Goal: Feedback & Contribution: Submit feedback/report problem

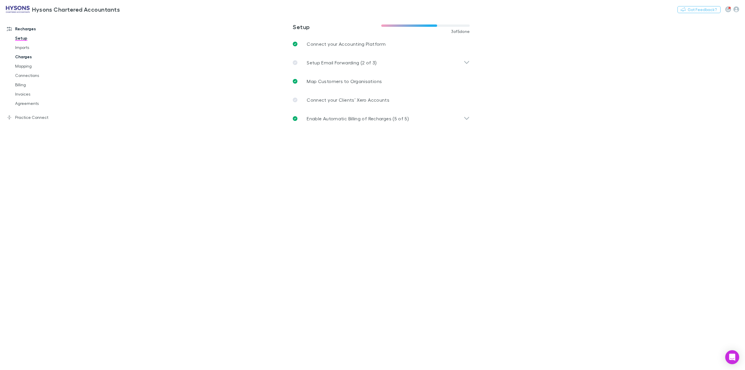
click at [27, 58] on link "Charges" at bounding box center [46, 56] width 74 height 9
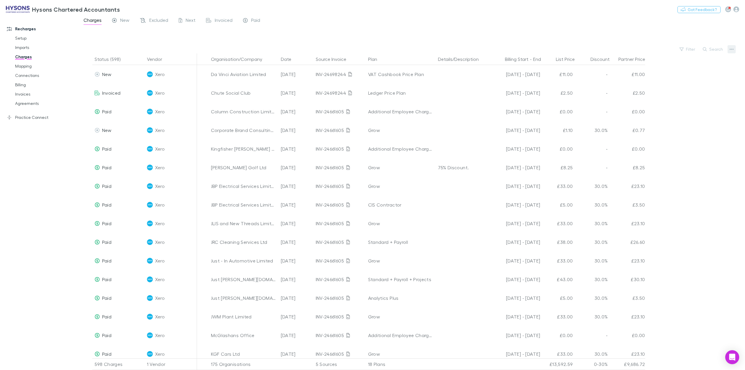
click at [734, 48] on button "button" at bounding box center [732, 49] width 8 height 8
click at [730, 49] on div at bounding box center [372, 185] width 745 height 370
click at [731, 50] on icon "button" at bounding box center [732, 49] width 4 height 5
click at [731, 50] on div at bounding box center [372, 185] width 745 height 370
click at [22, 47] on link "Imports" at bounding box center [46, 47] width 74 height 9
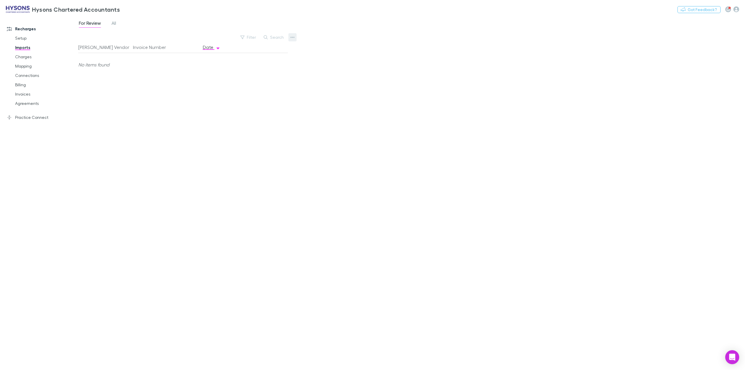
click at [295, 40] on button "button" at bounding box center [293, 37] width 8 height 8
click at [262, 51] on p "Custom CSV Import" at bounding box center [256, 49] width 71 height 7
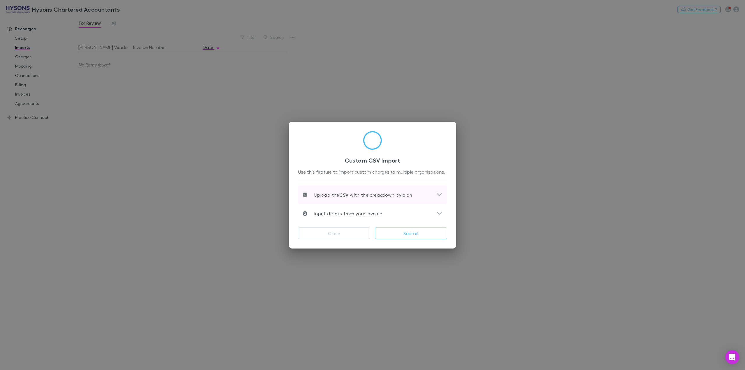
click at [431, 194] on div "Upload the CSV with the breakdown by plan" at bounding box center [370, 194] width 134 height 7
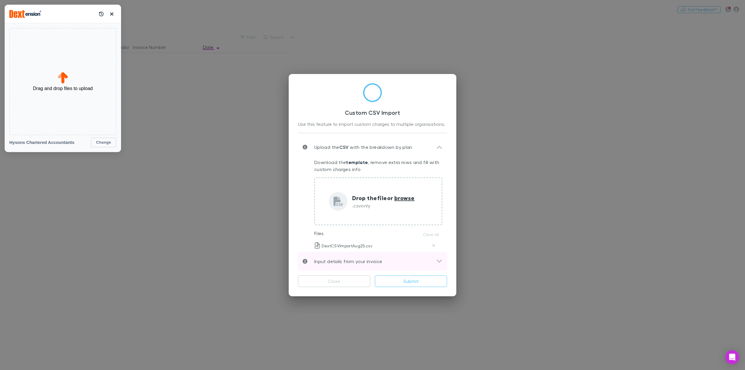
click at [400, 259] on div "Input details from your invoice" at bounding box center [370, 261] width 134 height 7
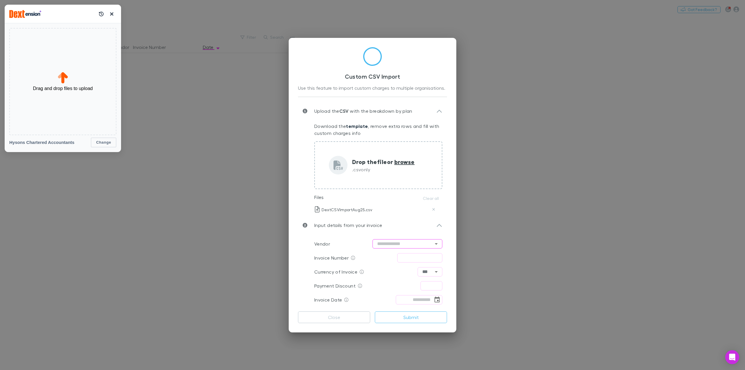
click at [385, 243] on input "text" at bounding box center [408, 243] width 70 height 9
click at [378, 256] on li "Dext" at bounding box center [408, 255] width 70 height 10
type input "****"
click at [404, 258] on input "text" at bounding box center [419, 257] width 45 height 9
type input "**********"
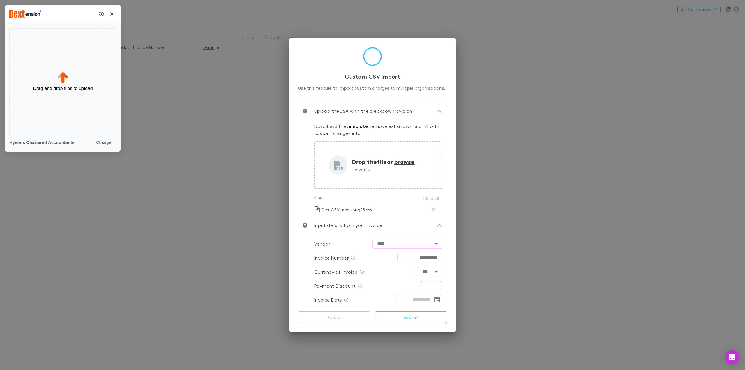
click at [428, 285] on input "text" at bounding box center [432, 285] width 22 height 9
type input "****"
click at [408, 298] on input "tel" at bounding box center [414, 299] width 37 height 9
type input "**********"
click at [359, 285] on icon at bounding box center [360, 286] width 4 height 4
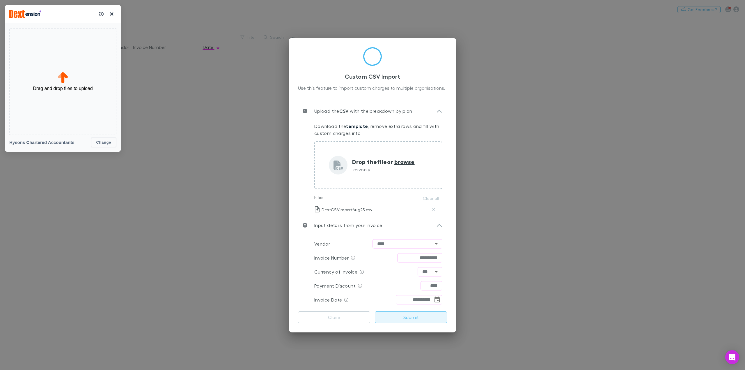
click at [407, 317] on button "Submit" at bounding box center [411, 317] width 72 height 12
click at [110, 16] on button "button" at bounding box center [111, 13] width 9 height 9
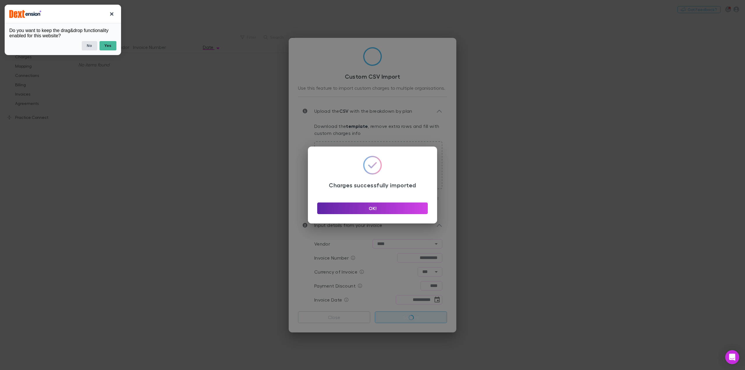
click at [93, 46] on button "No" at bounding box center [89, 45] width 15 height 9
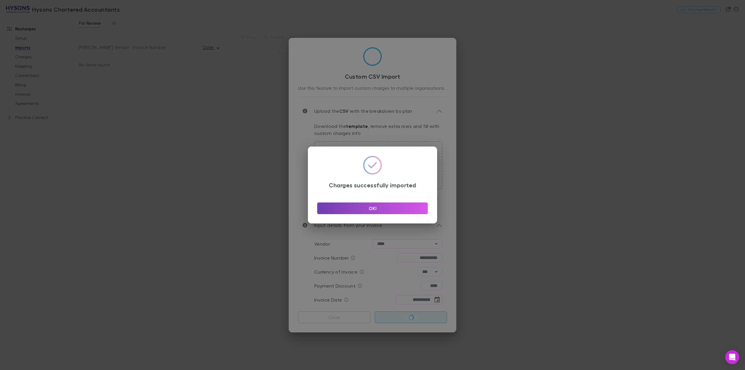
click at [369, 205] on button "OK!" at bounding box center [372, 208] width 111 height 12
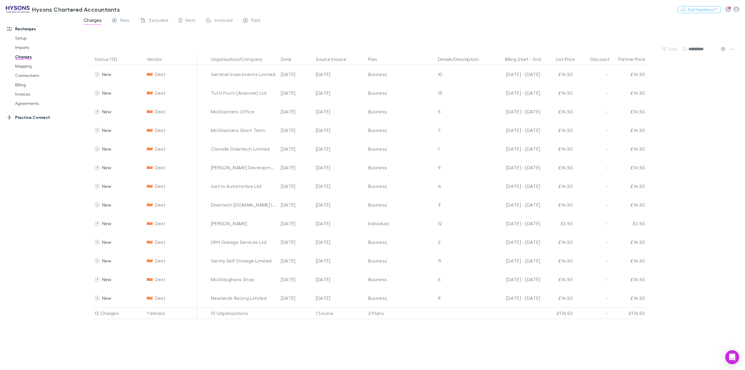
click at [31, 116] on link "Practice Connect" at bounding box center [42, 117] width 82 height 9
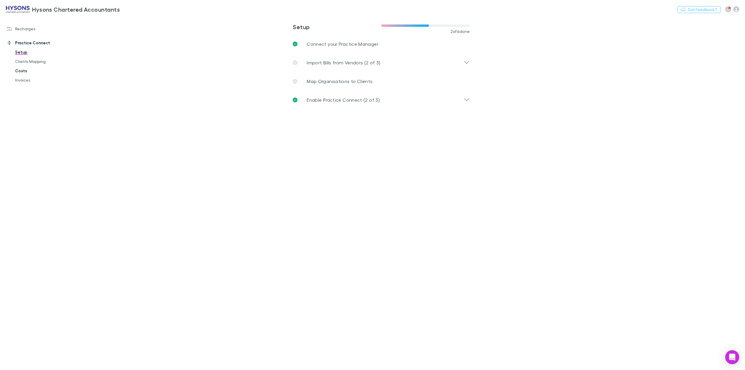
click at [21, 70] on link "Costs" at bounding box center [46, 70] width 74 height 9
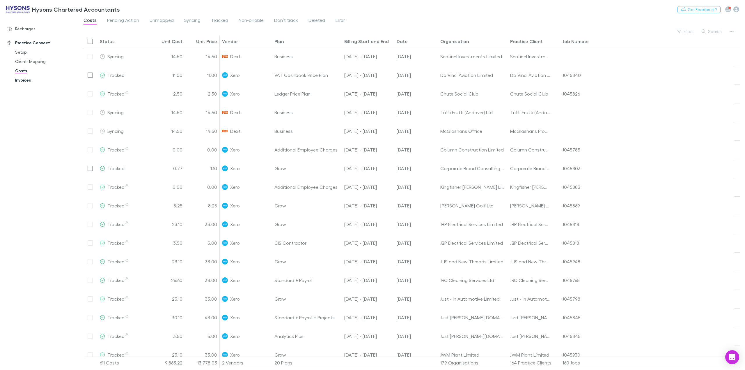
click at [20, 79] on link "Invoices" at bounding box center [46, 79] width 74 height 9
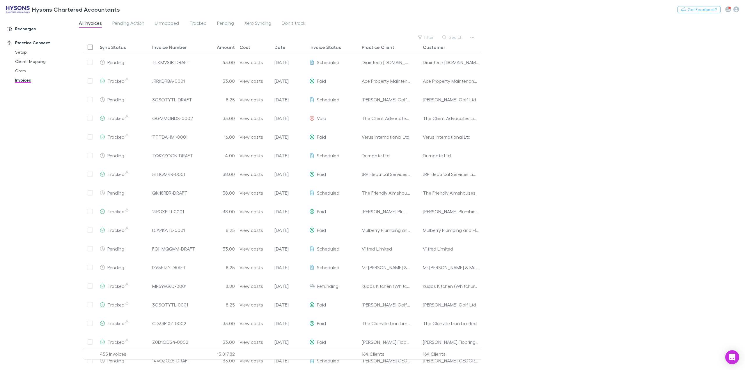
click at [17, 30] on link "Recharges" at bounding box center [42, 28] width 82 height 9
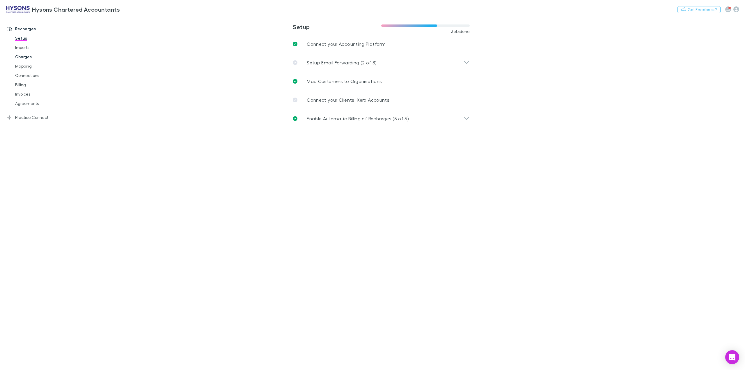
click at [23, 55] on link "Charges" at bounding box center [46, 56] width 74 height 9
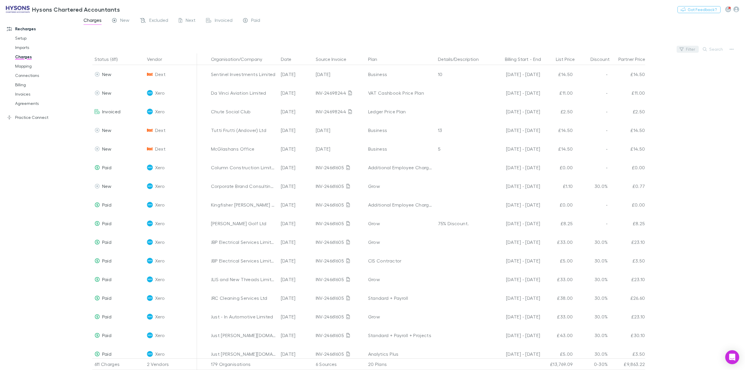
click at [696, 49] on button "Filter" at bounding box center [688, 49] width 22 height 7
click at [612, 89] on li "Dext" at bounding box center [648, 86] width 101 height 9
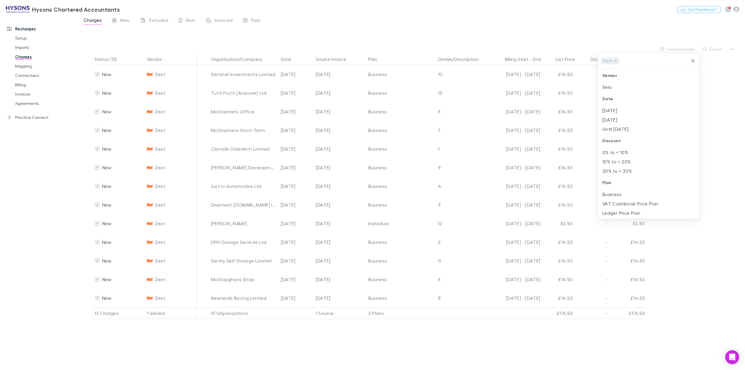
click at [692, 59] on icon "Clear" at bounding box center [693, 61] width 6 height 6
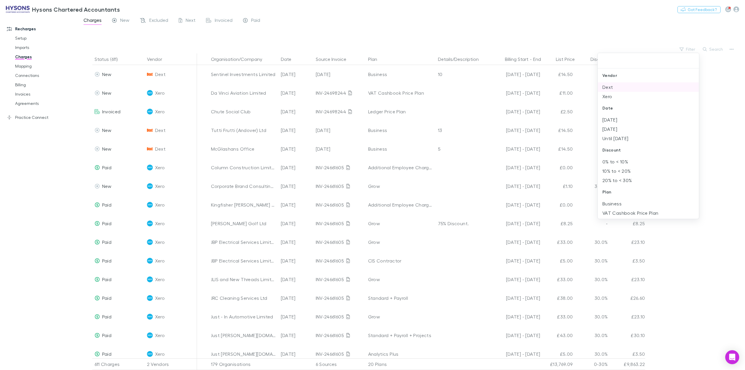
click at [617, 90] on li "Dext" at bounding box center [648, 86] width 101 height 9
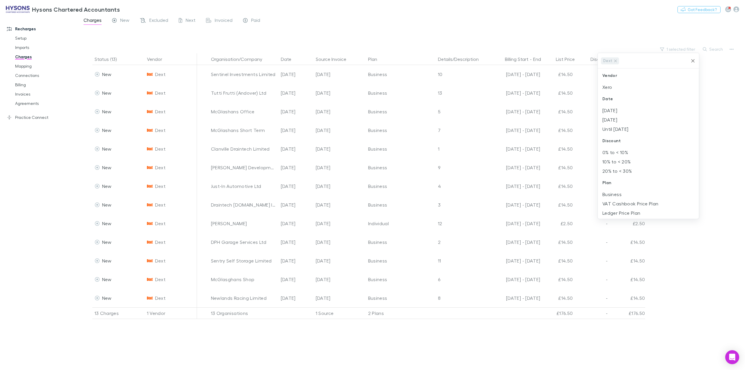
click at [35, 252] on div at bounding box center [372, 185] width 745 height 370
click at [24, 47] on link "Imports" at bounding box center [46, 47] width 74 height 9
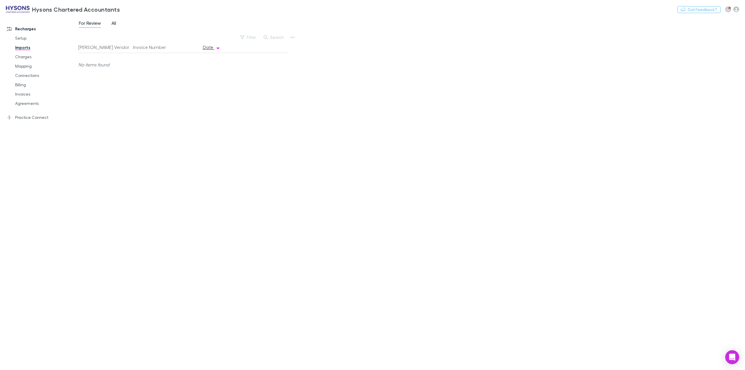
click at [114, 23] on span "All" at bounding box center [114, 24] width 5 height 8
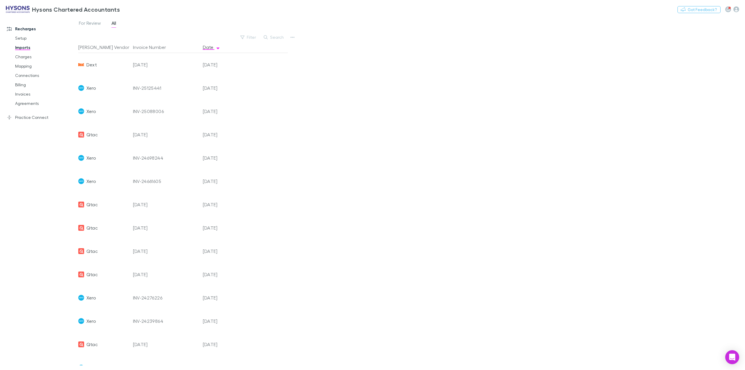
click at [92, 64] on span "Dext" at bounding box center [91, 64] width 10 height 23
click at [162, 63] on div "[DATE]" at bounding box center [165, 64] width 65 height 23
click at [227, 67] on div "[DATE]" at bounding box center [218, 64] width 35 height 23
click at [30, 56] on link "Charges" at bounding box center [46, 56] width 74 height 9
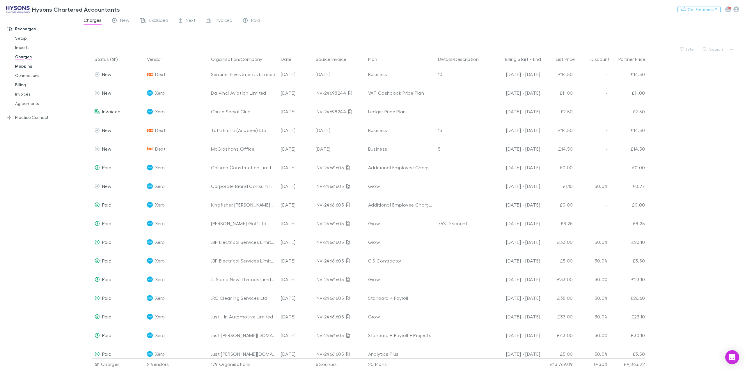
drag, startPoint x: 33, startPoint y: 67, endPoint x: 30, endPoint y: 70, distance: 4.0
click at [33, 66] on link "Mapping" at bounding box center [46, 65] width 74 height 9
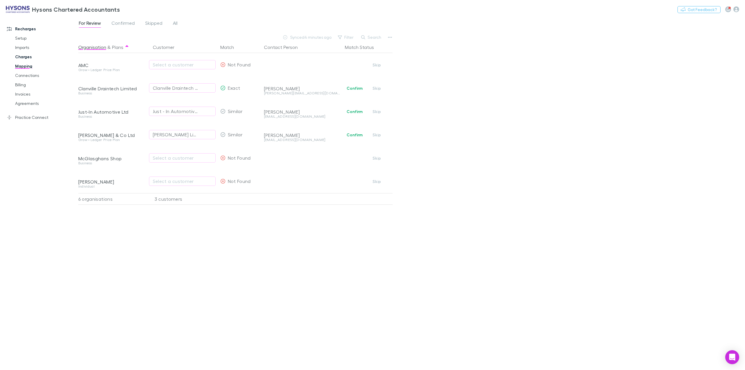
click at [24, 57] on link "Charges" at bounding box center [46, 56] width 74 height 9
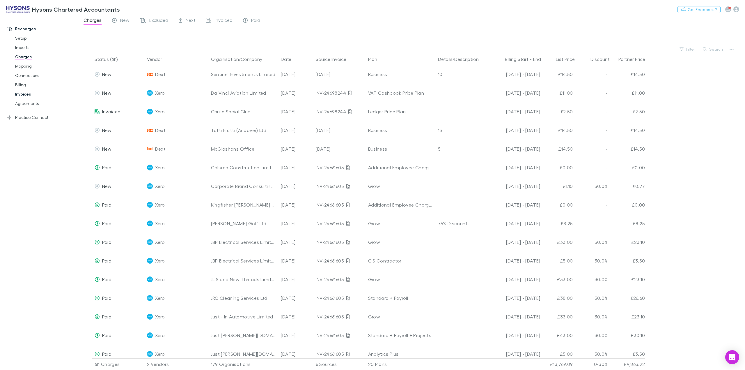
click at [19, 97] on link "Invoices" at bounding box center [46, 93] width 74 height 9
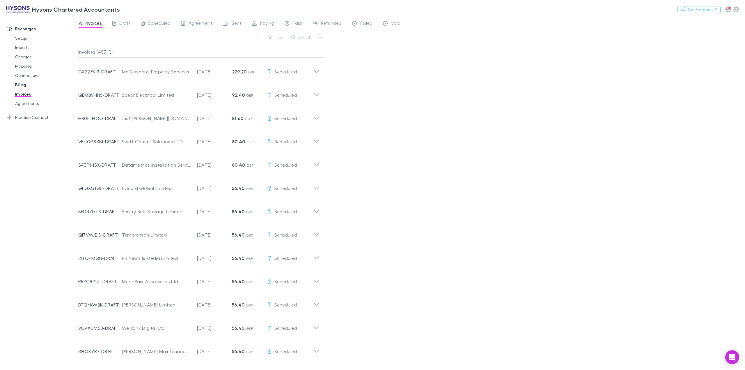
click at [25, 88] on link "Billing" at bounding box center [46, 84] width 74 height 9
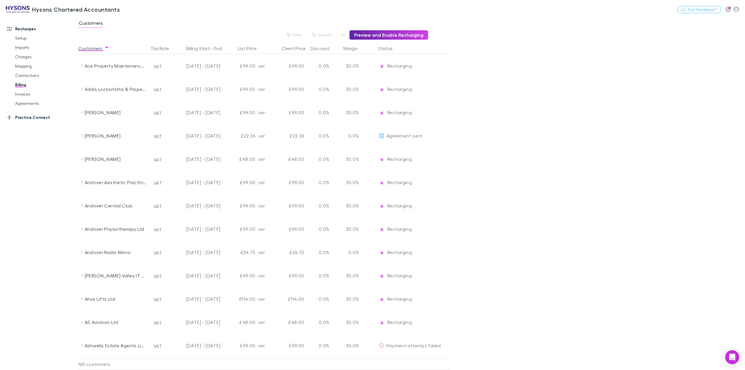
click at [29, 104] on link "Agreements" at bounding box center [46, 103] width 74 height 9
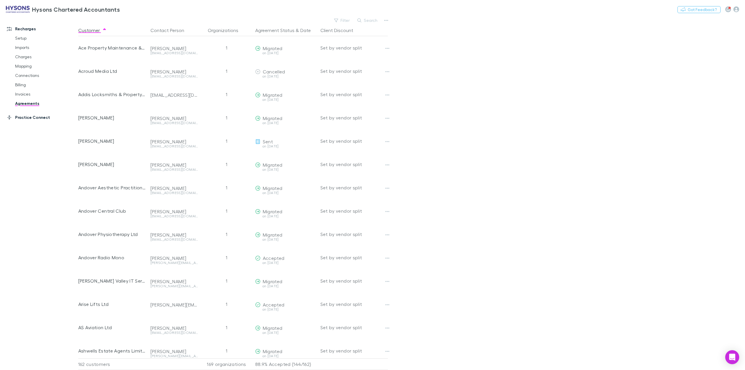
click at [29, 116] on link "Practice Connect" at bounding box center [42, 117] width 82 height 9
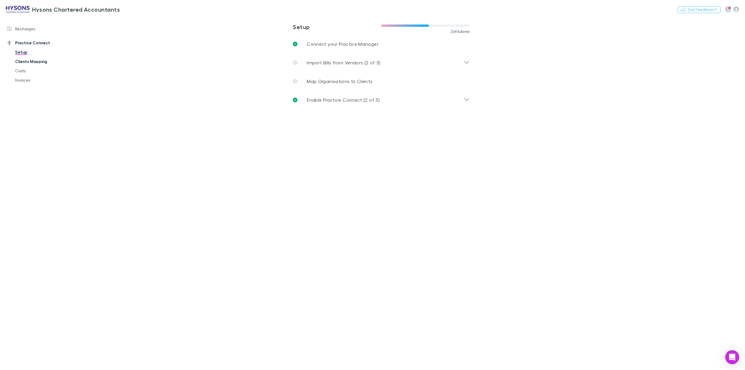
click at [26, 62] on link "Clients Mapping" at bounding box center [46, 61] width 74 height 9
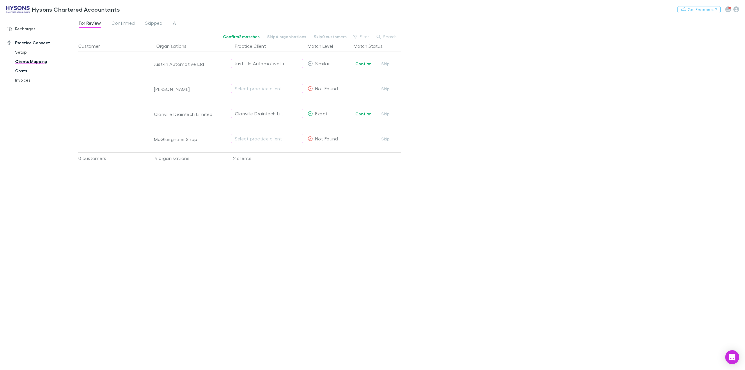
click at [26, 70] on link "Costs" at bounding box center [46, 70] width 74 height 9
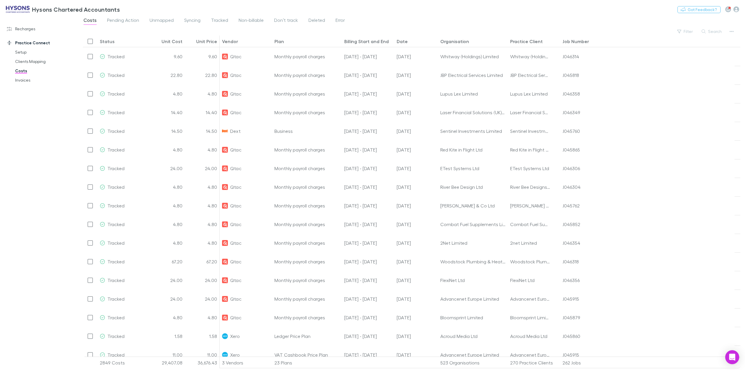
click at [29, 79] on link "Invoices" at bounding box center [46, 79] width 74 height 9
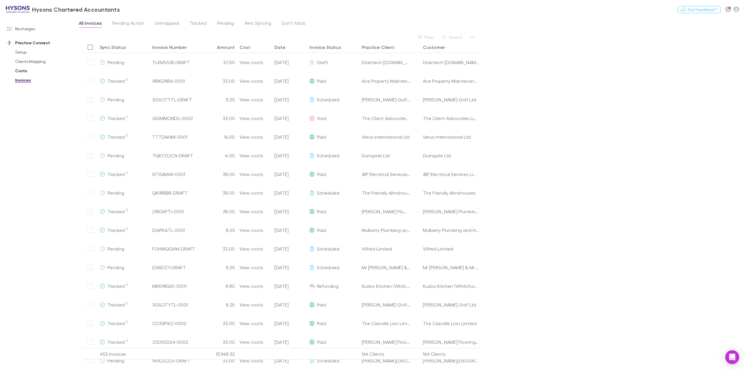
click at [22, 71] on link "Costs" at bounding box center [46, 70] width 74 height 9
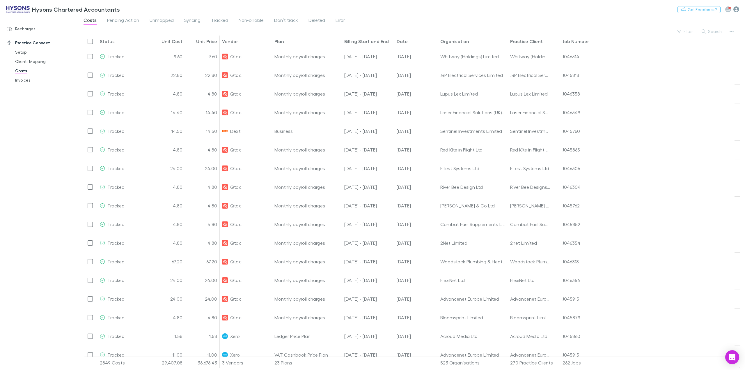
click at [736, 9] on icon "button" at bounding box center [737, 9] width 6 height 6
click at [26, 29] on div at bounding box center [372, 185] width 745 height 370
click at [31, 61] on link "Clients Mapping" at bounding box center [46, 61] width 74 height 9
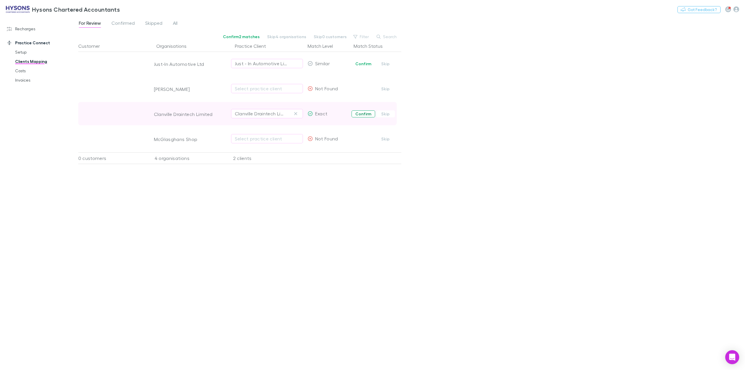
click at [366, 116] on button "Confirm" at bounding box center [364, 113] width 24 height 7
click at [358, 65] on button "Confirm" at bounding box center [364, 63] width 24 height 7
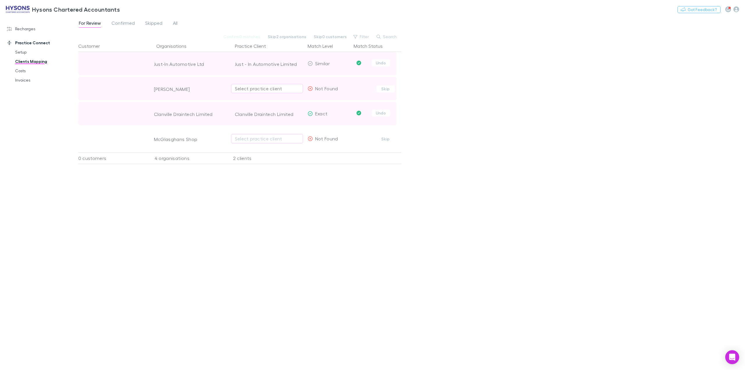
click at [280, 88] on div "Select practice client" at bounding box center [267, 88] width 64 height 7
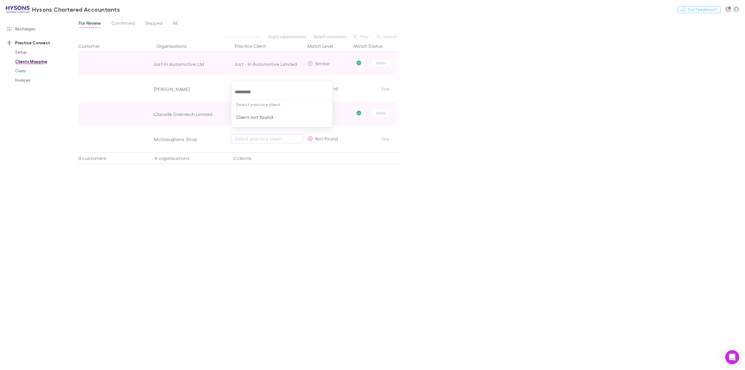
drag, startPoint x: 280, startPoint y: 88, endPoint x: 222, endPoint y: 91, distance: 57.5
click at [222, 91] on div "********* Select practice client Client not found" at bounding box center [372, 185] width 745 height 370
type input "*****"
click at [265, 124] on li "[PERSON_NAME]" at bounding box center [281, 123] width 101 height 9
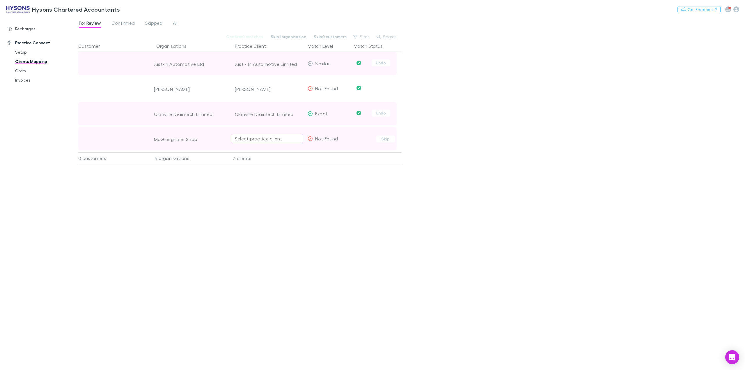
click at [264, 139] on div "Select practice client" at bounding box center [267, 138] width 64 height 7
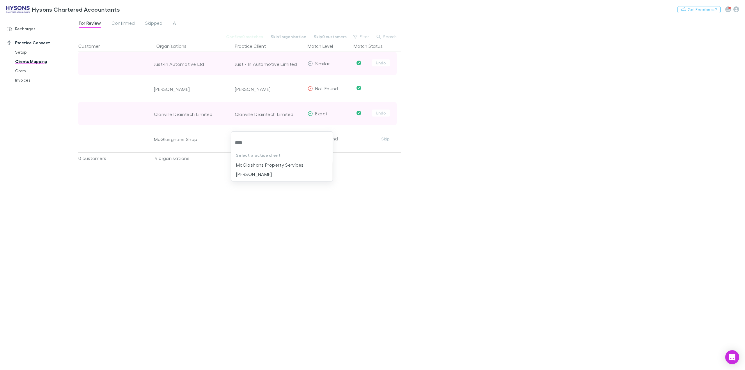
type input "*****"
click at [270, 166] on li "McGlashans Property Services" at bounding box center [281, 164] width 101 height 9
click at [124, 20] on span "Confirmed" at bounding box center [123, 24] width 23 height 8
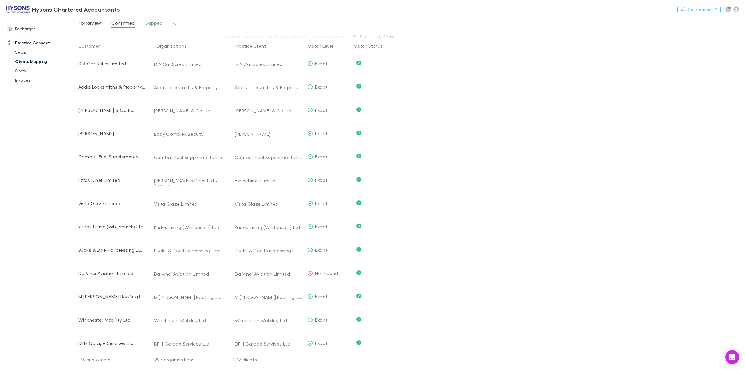
click at [89, 23] on span "For Review" at bounding box center [90, 24] width 22 height 8
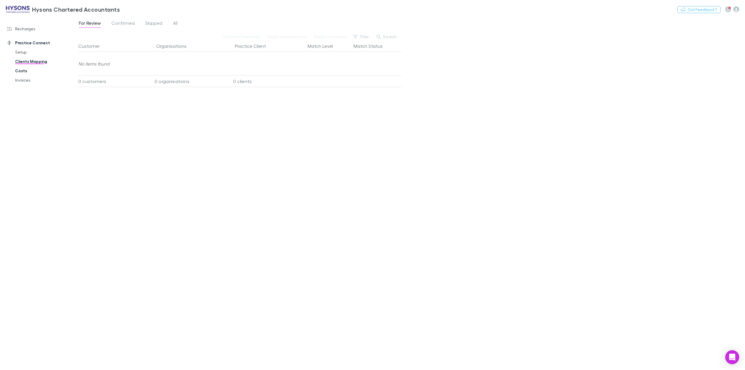
click at [17, 74] on link "Costs" at bounding box center [46, 70] width 74 height 9
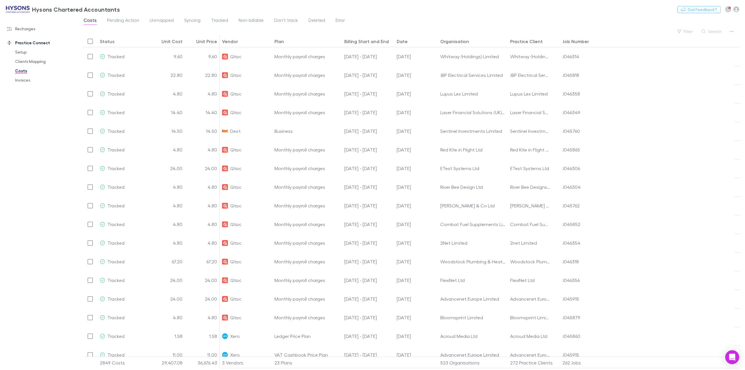
click at [25, 70] on link "Costs" at bounding box center [46, 70] width 74 height 9
click at [25, 82] on link "Invoices" at bounding box center [46, 79] width 74 height 9
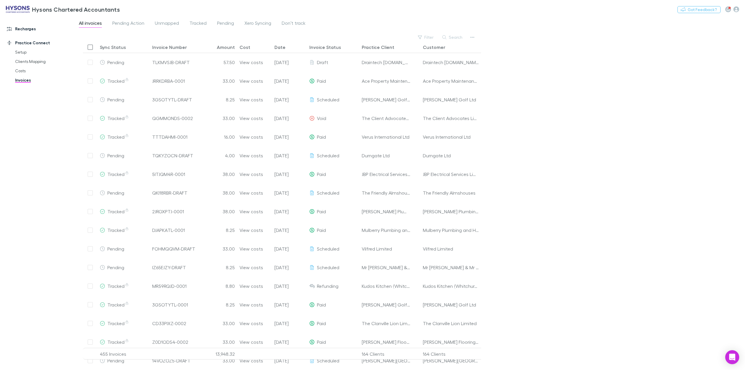
click at [26, 29] on link "Recharges" at bounding box center [42, 28] width 82 height 9
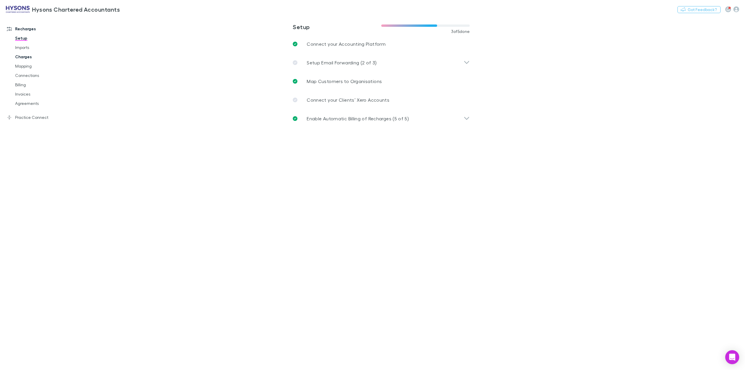
click at [23, 56] on link "Charges" at bounding box center [46, 56] width 74 height 9
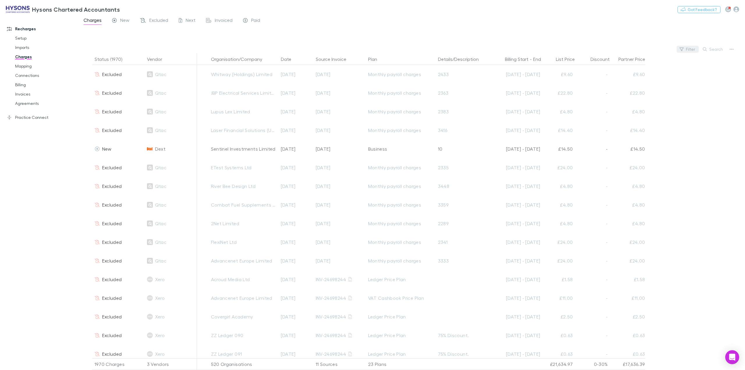
click at [687, 50] on button "Filter" at bounding box center [688, 49] width 22 height 7
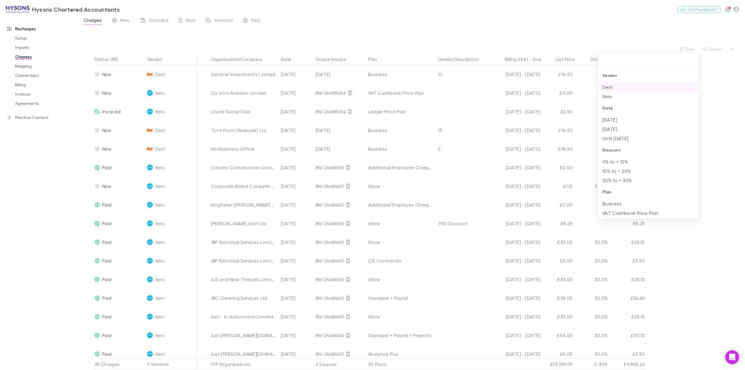
click at [612, 89] on li "Dext" at bounding box center [648, 86] width 101 height 9
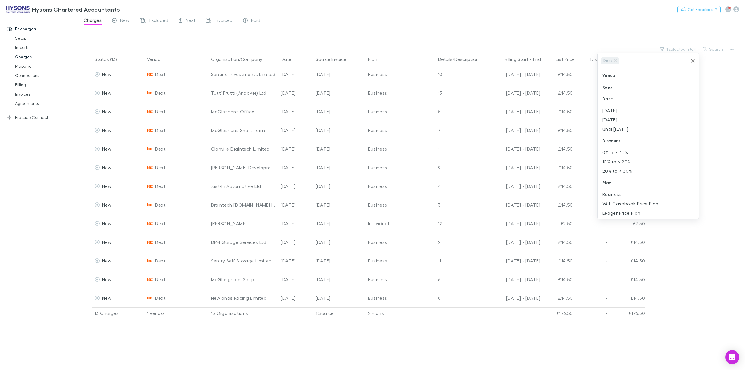
click at [625, 89] on li "Xero" at bounding box center [648, 86] width 101 height 9
click at [536, 44] on div at bounding box center [372, 185] width 745 height 370
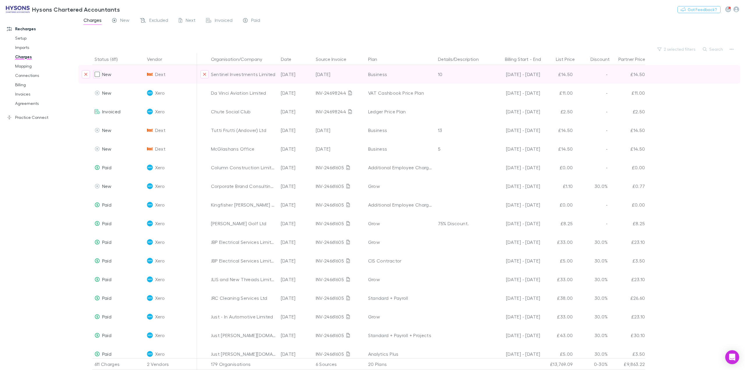
click at [608, 76] on div "-" at bounding box center [593, 74] width 35 height 19
click at [649, 76] on div "New Dext Sentinel Investments Limited [DATE] [DATE] Business 10 [DATE] - [DATE]…" at bounding box center [409, 74] width 662 height 19
click at [615, 72] on div "£14.50" at bounding box center [628, 74] width 35 height 19
drag, startPoint x: 615, startPoint y: 72, endPoint x: 570, endPoint y: 75, distance: 44.9
click at [614, 72] on div "£14.50" at bounding box center [628, 74] width 35 height 19
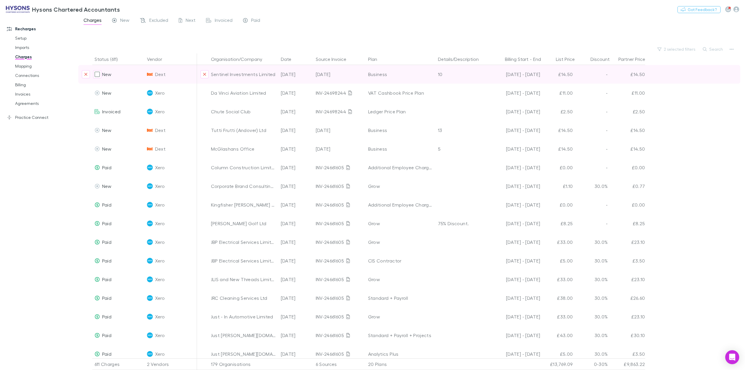
click at [525, 75] on div "[DATE] - [DATE]" at bounding box center [516, 74] width 50 height 19
click at [468, 76] on div "10" at bounding box center [462, 74] width 48 height 19
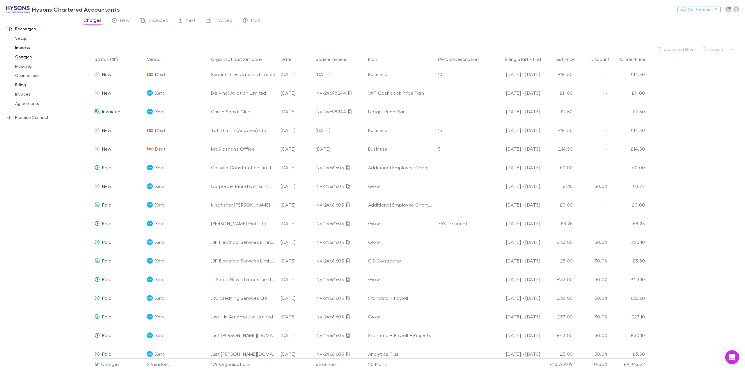
click at [26, 48] on link "Imports" at bounding box center [46, 47] width 74 height 9
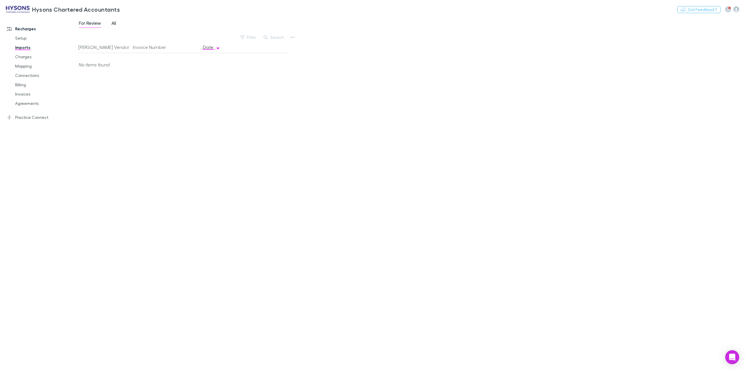
click at [113, 22] on span "All" at bounding box center [114, 24] width 5 height 8
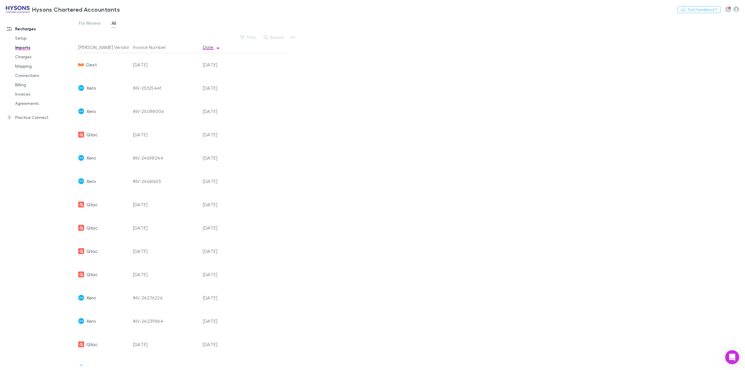
click at [87, 63] on span "Dext" at bounding box center [91, 64] width 10 height 23
click at [26, 56] on link "Charges" at bounding box center [46, 56] width 74 height 9
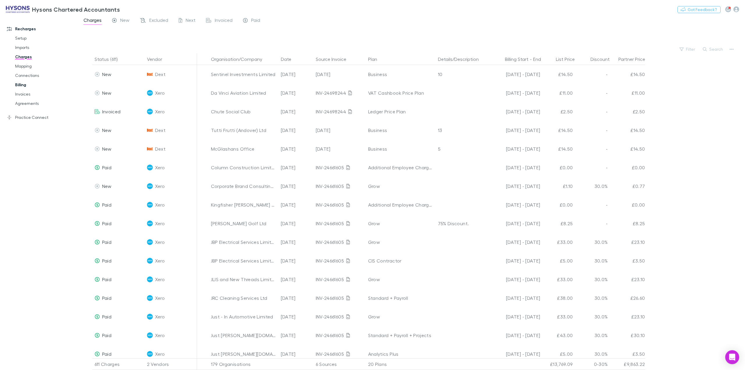
click at [25, 84] on link "Billing" at bounding box center [46, 84] width 74 height 9
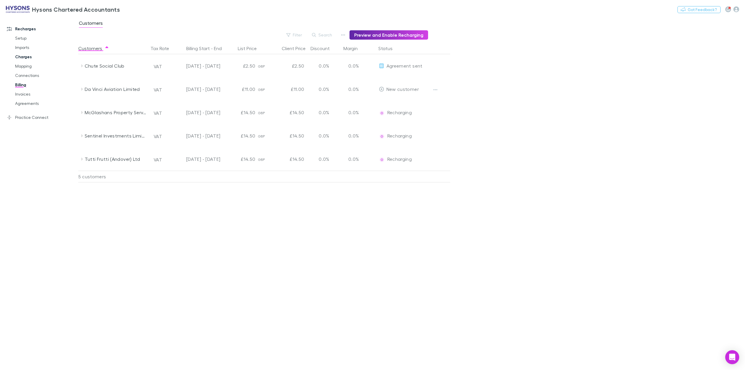
click at [27, 56] on link "Charges" at bounding box center [46, 56] width 74 height 9
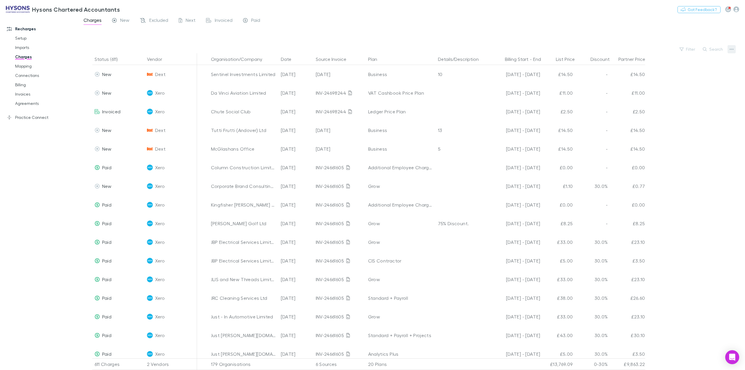
click at [731, 52] on button "button" at bounding box center [732, 49] width 8 height 8
click at [688, 73] on p "Plan exclusions" at bounding box center [696, 71] width 71 height 7
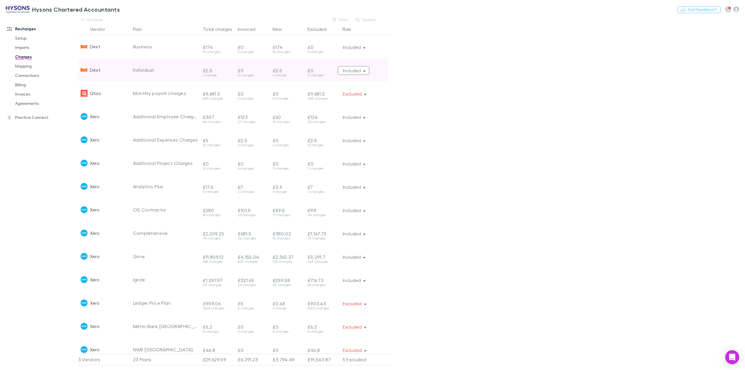
click at [365, 71] on icon "button" at bounding box center [364, 71] width 3 height 1
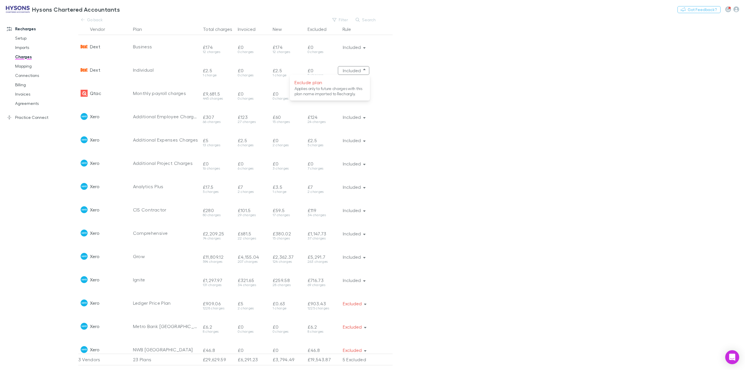
click at [461, 80] on div at bounding box center [372, 185] width 745 height 370
click at [88, 16] on link "Hysons Chartered Accountants" at bounding box center [62, 9] width 121 height 14
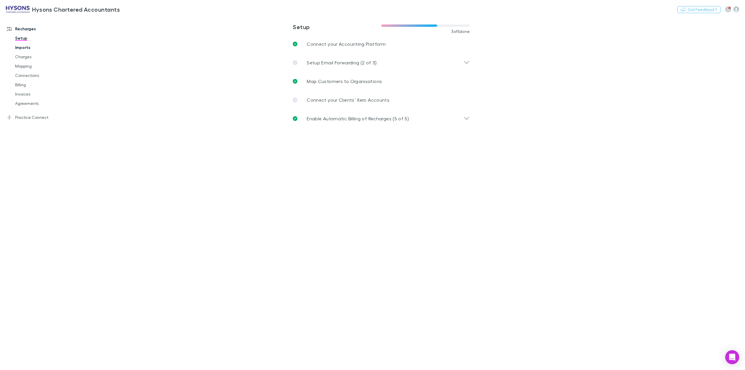
click at [19, 48] on link "Imports" at bounding box center [46, 47] width 74 height 9
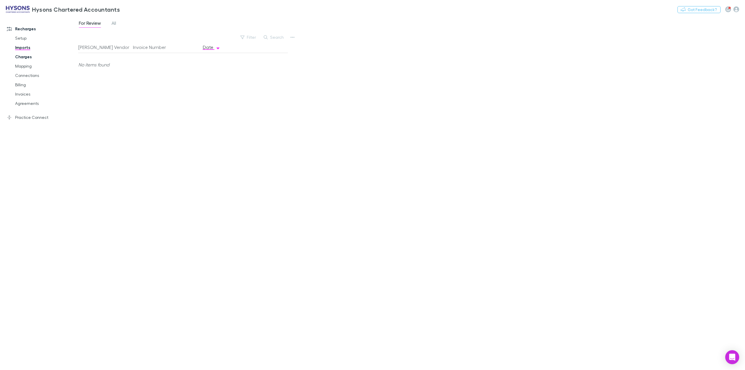
click at [31, 57] on link "Charges" at bounding box center [46, 56] width 74 height 9
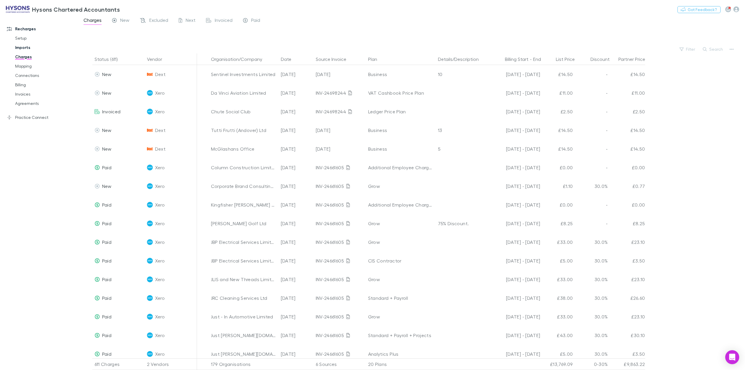
click at [26, 49] on link "Imports" at bounding box center [46, 47] width 74 height 9
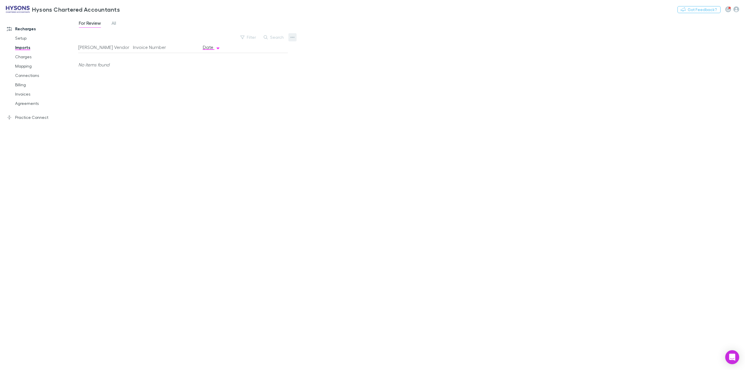
click at [291, 38] on icon "button" at bounding box center [293, 37] width 4 height 5
click at [113, 80] on div at bounding box center [372, 185] width 745 height 370
click at [25, 59] on link "Charges" at bounding box center [46, 56] width 74 height 9
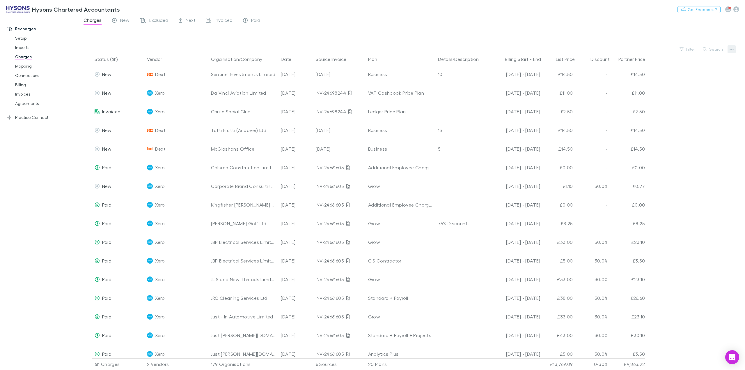
click at [732, 49] on icon "button" at bounding box center [732, 49] width 4 height 1
click at [28, 69] on div at bounding box center [372, 185] width 745 height 370
click at [21, 87] on link "Billing" at bounding box center [46, 84] width 74 height 9
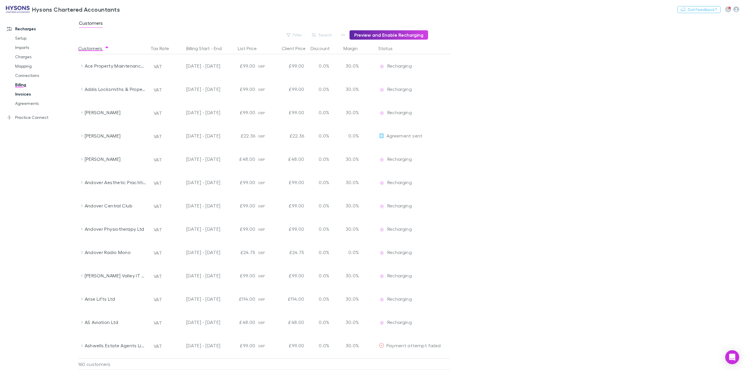
click at [27, 95] on link "Invoices" at bounding box center [46, 93] width 74 height 9
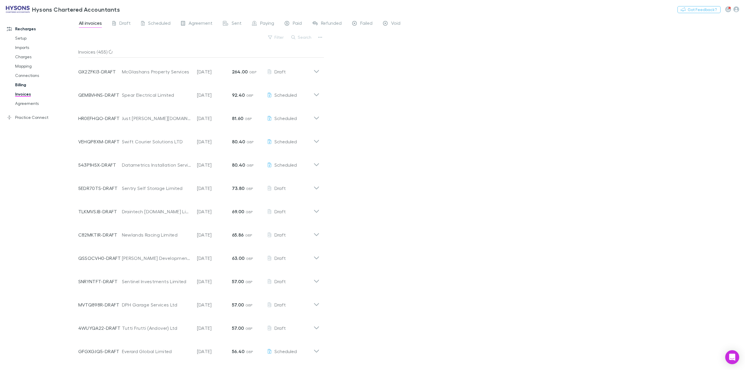
click at [22, 84] on link "Billing" at bounding box center [46, 84] width 74 height 9
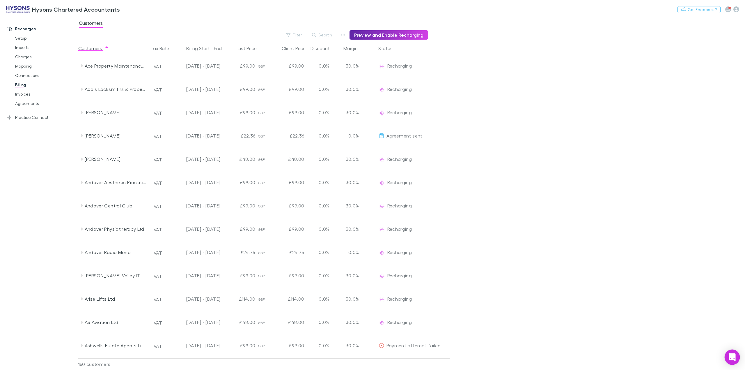
click at [729, 357] on icon "Open Intercom Messenger" at bounding box center [733, 357] width 8 height 8
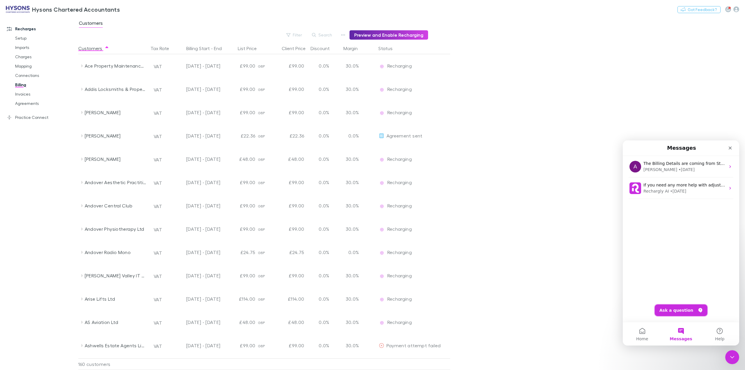
click at [673, 311] on button "Ask a question" at bounding box center [681, 310] width 53 height 12
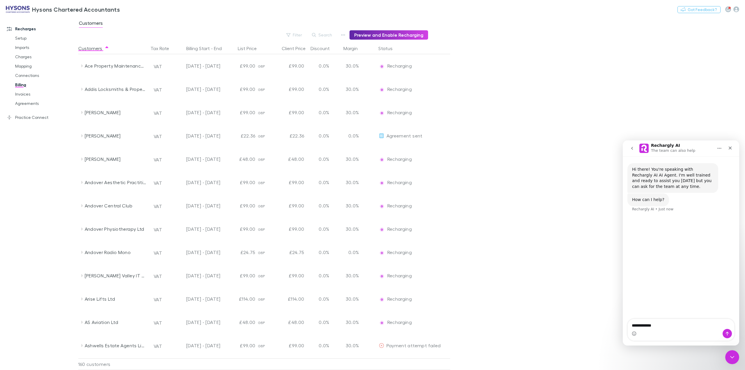
type textarea "**********"
click at [26, 57] on link "Charges" at bounding box center [46, 56] width 74 height 9
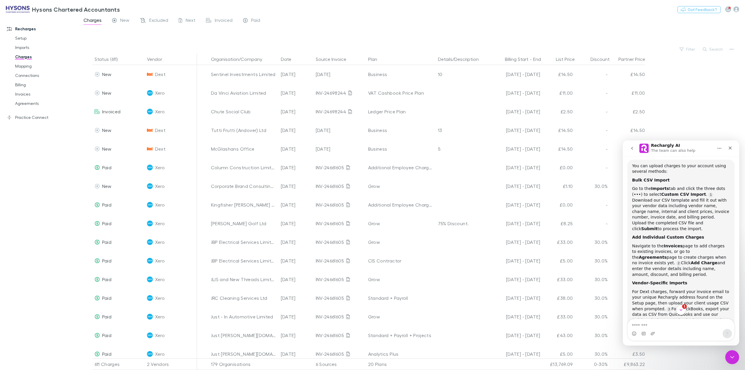
scroll to position [118, 0]
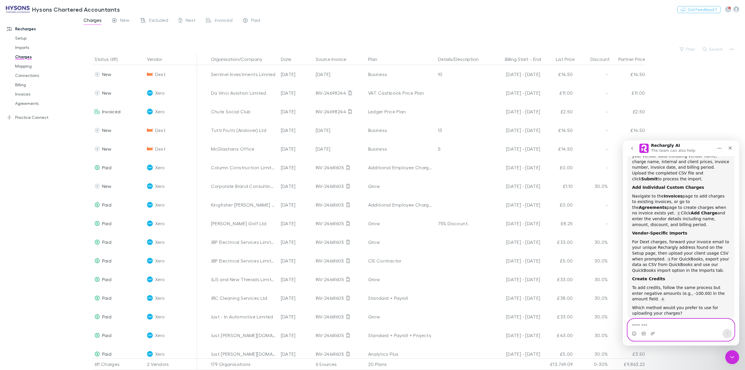
click at [669, 324] on textarea "Message…" at bounding box center [681, 324] width 107 height 10
type textarea "*"
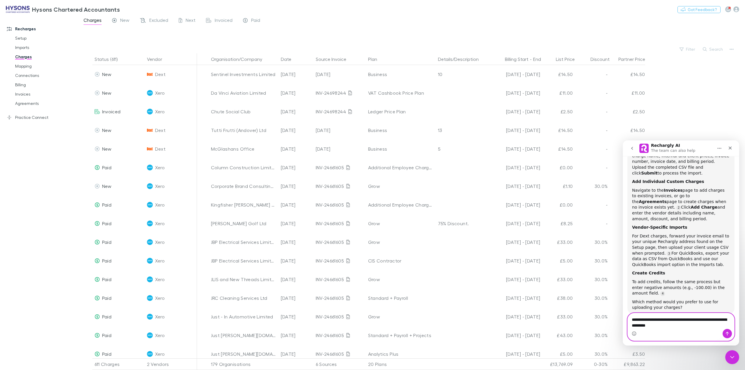
type textarea "**********"
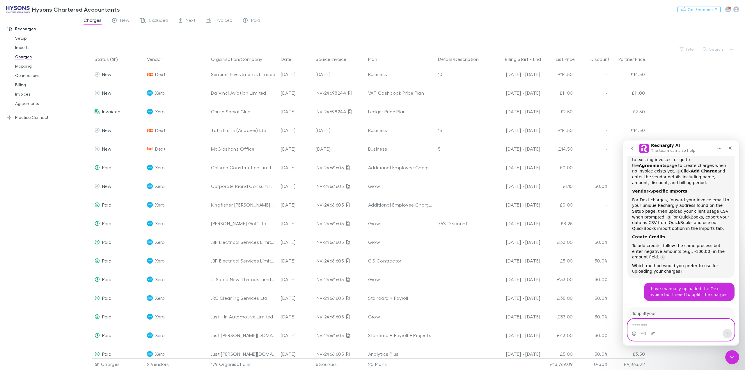
scroll to position [274, 0]
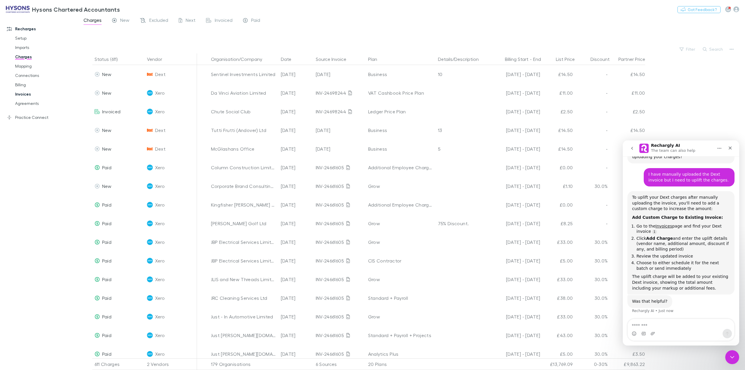
click at [28, 93] on link "Invoices" at bounding box center [46, 93] width 74 height 9
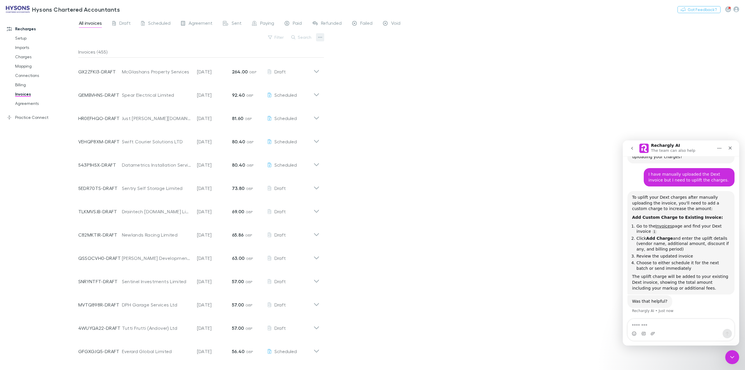
click at [321, 39] on icon "button" at bounding box center [320, 37] width 4 height 5
click at [486, 89] on div at bounding box center [372, 185] width 745 height 370
click at [653, 321] on textarea "Message…" at bounding box center [681, 324] width 106 height 10
type textarea "**********"
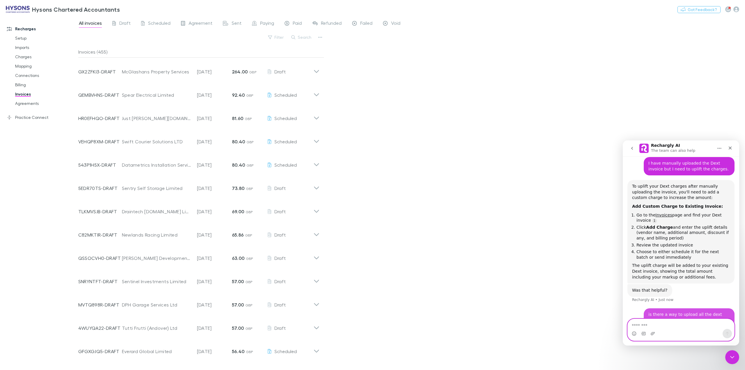
scroll to position [304, 0]
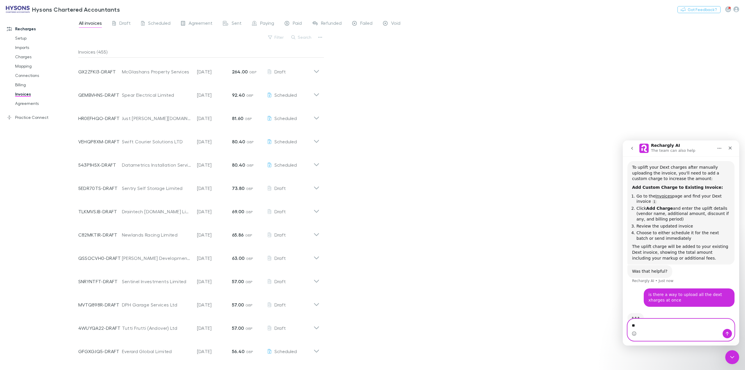
type textarea "*"
type textarea "******"
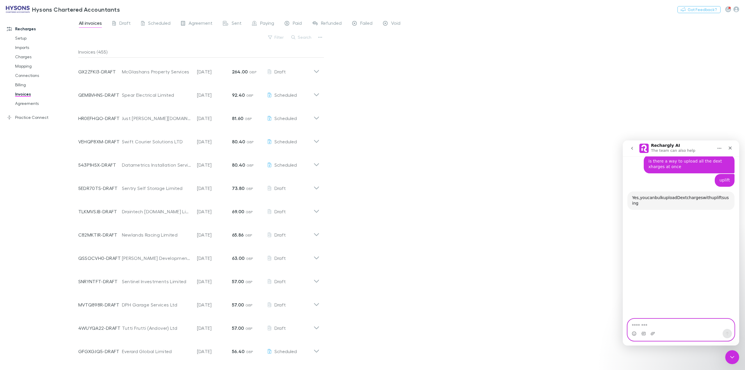
scroll to position [432, 0]
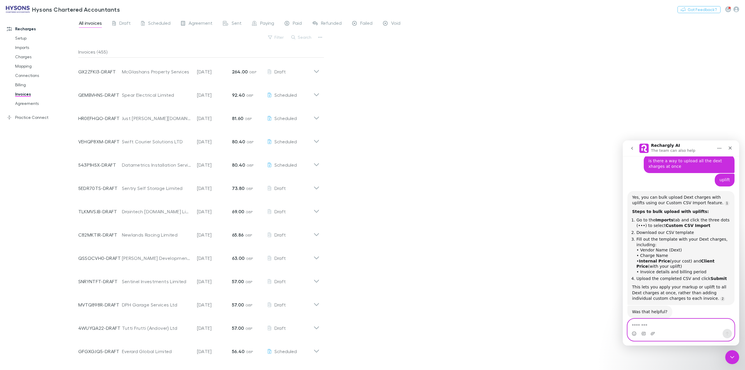
click at [674, 327] on textarea "Message…" at bounding box center [681, 324] width 106 height 10
type textarea "*"
click at [28, 57] on link "Charges" at bounding box center [46, 56] width 74 height 9
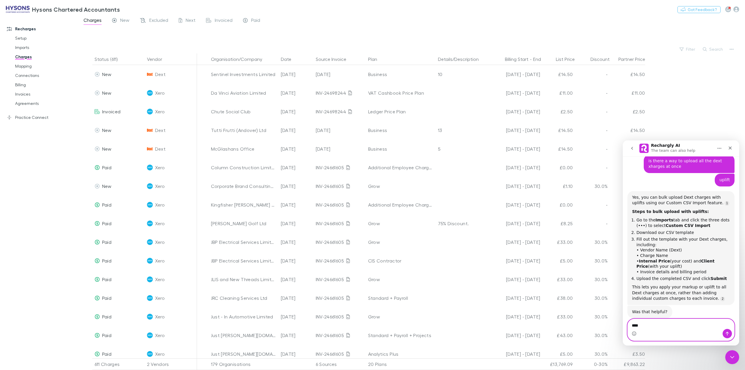
click at [625, 324] on div "HOw ***" at bounding box center [681, 330] width 116 height 22
type textarea "**********"
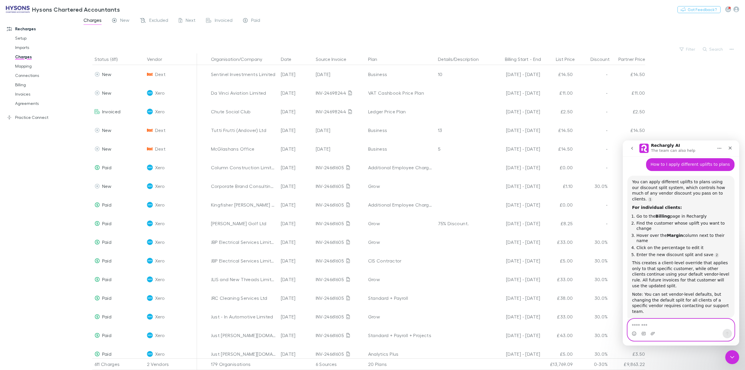
scroll to position [596, 0]
click at [660, 326] on textarea "Message…" at bounding box center [681, 324] width 106 height 10
type textarea "**********"
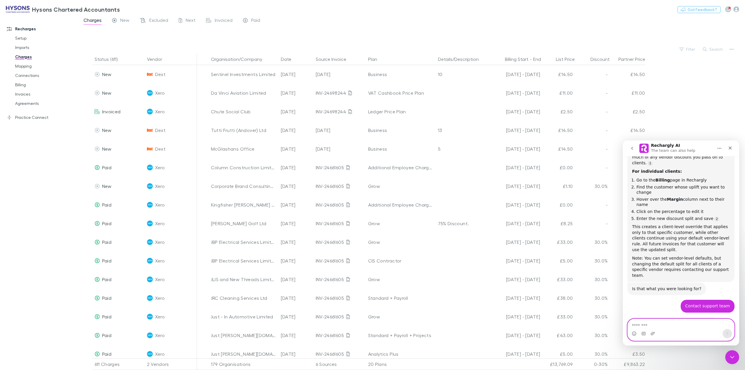
scroll to position [643, 0]
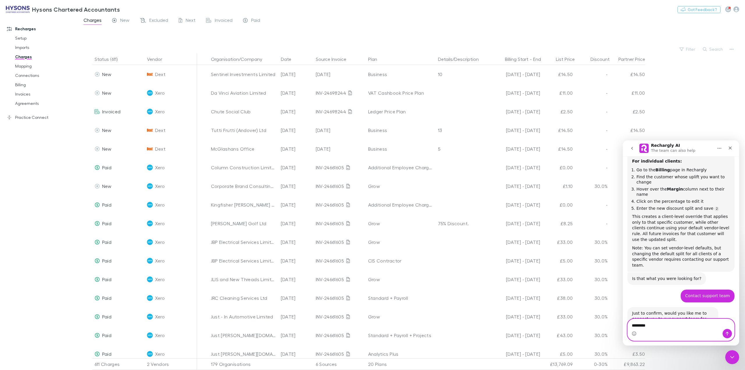
type textarea "**********"
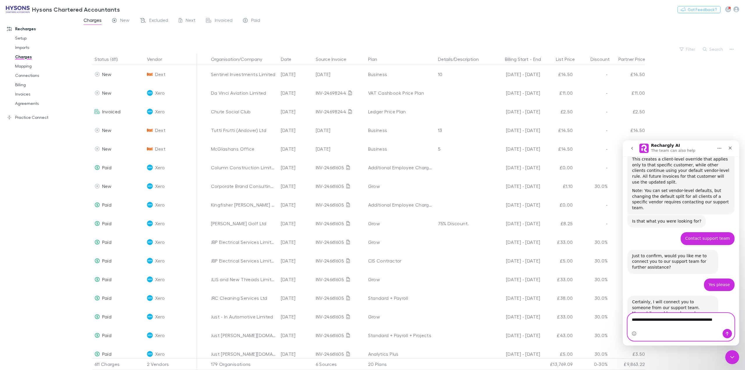
scroll to position [706, 0]
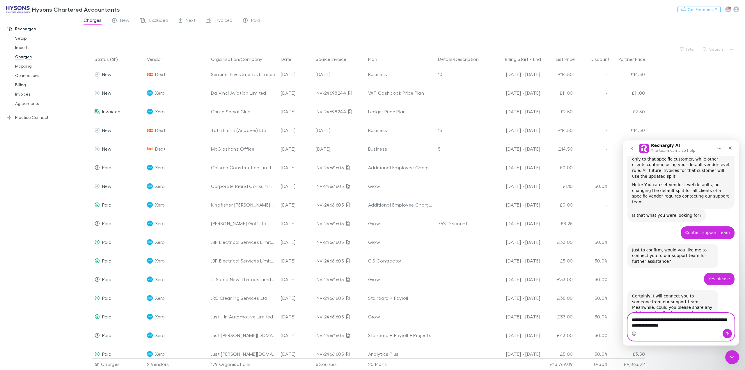
type textarea "**********"
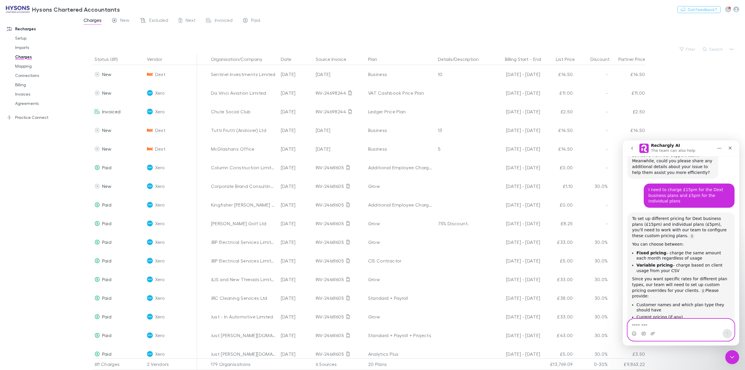
scroll to position [904, 0]
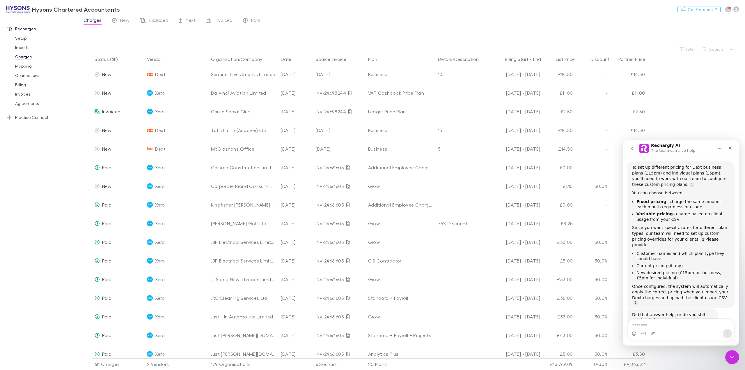
click at [696, 337] on button "No, I still need help 👤" at bounding box center [705, 343] width 54 height 12
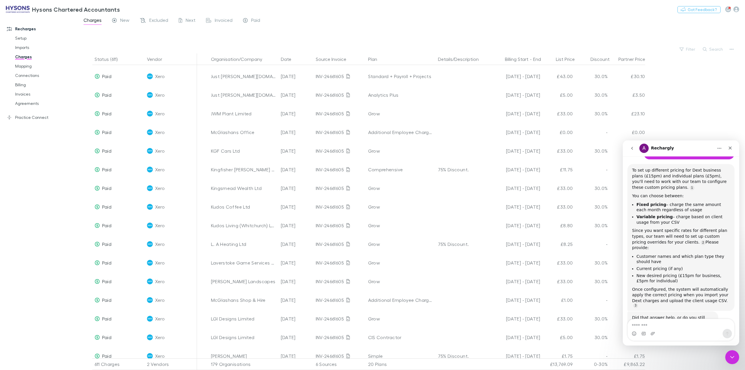
scroll to position [0, 0]
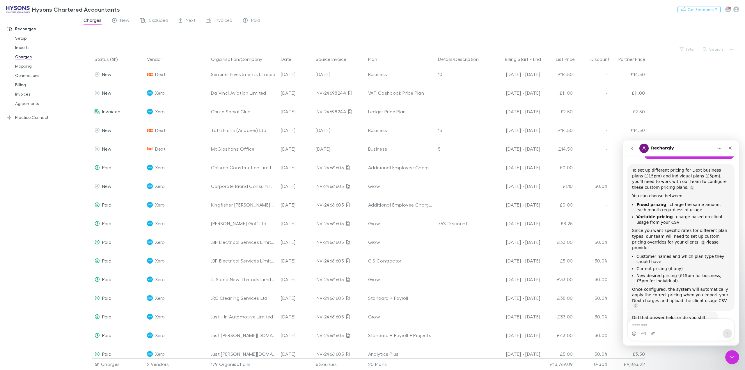
click at [27, 192] on div "Recharges Setup Imports Charges Mapping Connections Billing Invoices Agreements…" at bounding box center [42, 192] width 84 height 348
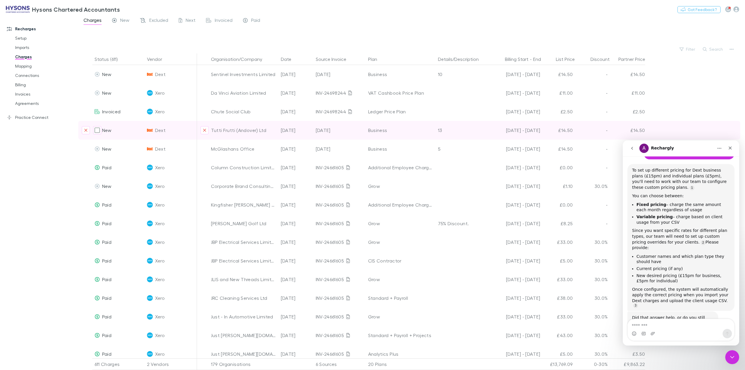
click at [607, 130] on div "-" at bounding box center [593, 130] width 35 height 19
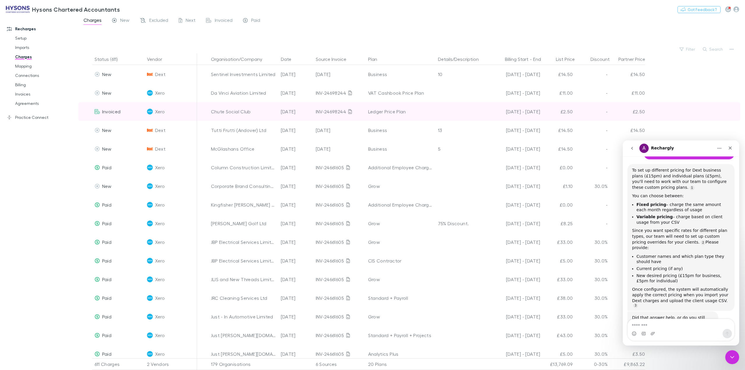
click at [607, 113] on div "-" at bounding box center [593, 111] width 35 height 19
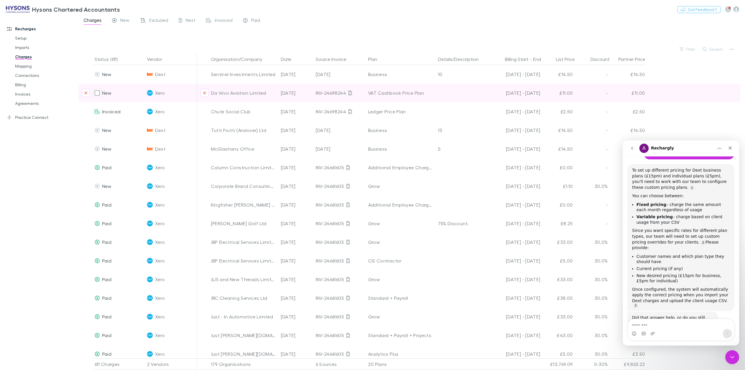
click at [606, 91] on div "-" at bounding box center [593, 93] width 35 height 19
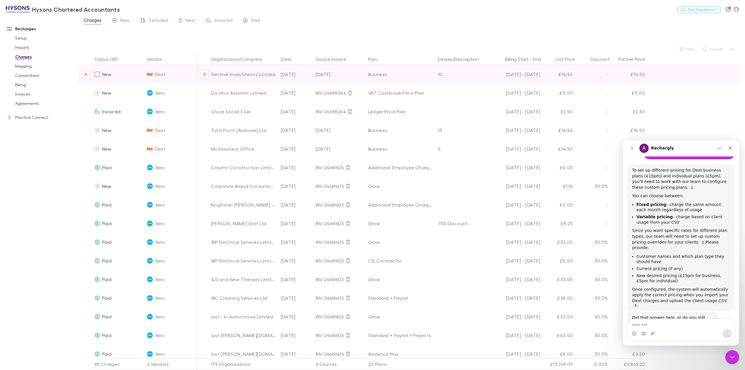
click at [605, 78] on div "-" at bounding box center [593, 74] width 35 height 19
